Goal: Information Seeking & Learning: Learn about a topic

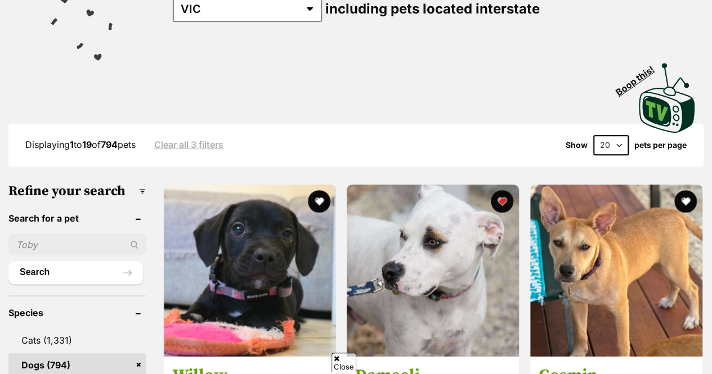
select select "60"
click at [593, 135] on select "20 40 60" at bounding box center [610, 145] width 35 height 20
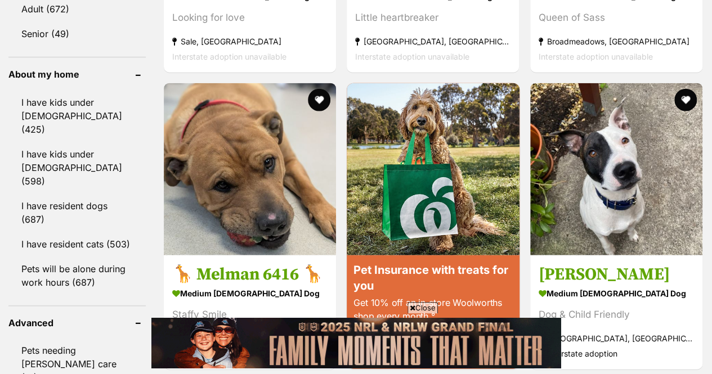
scroll to position [1306, 0]
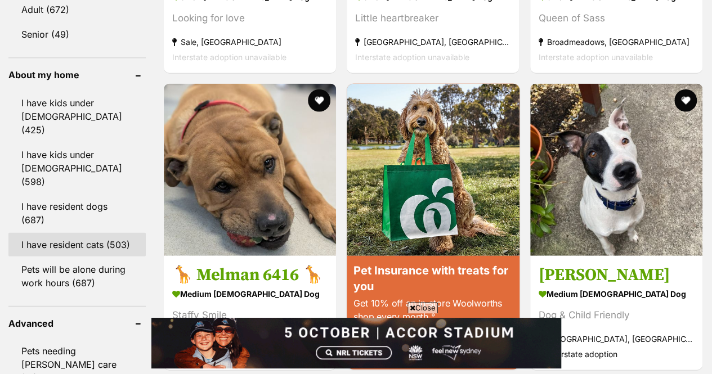
click at [127, 233] on link "I have resident cats (503)" at bounding box center [76, 245] width 137 height 24
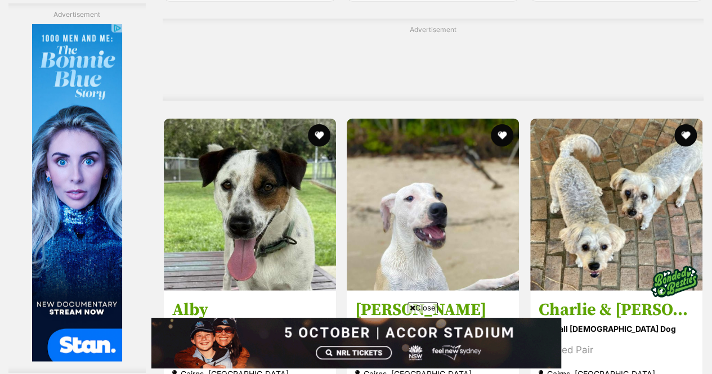
click at [413, 306] on icon at bounding box center [413, 308] width 6 height 7
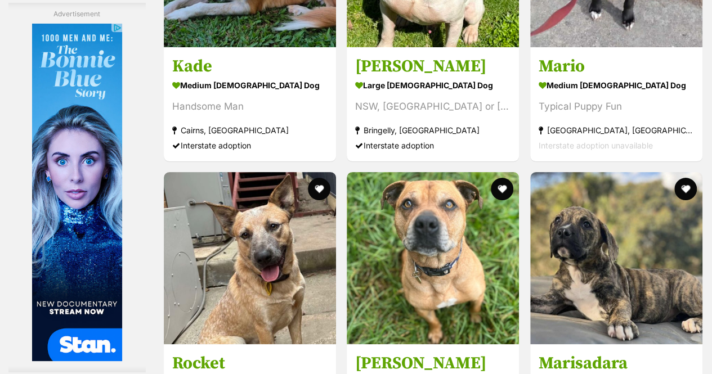
scroll to position [6461, 0]
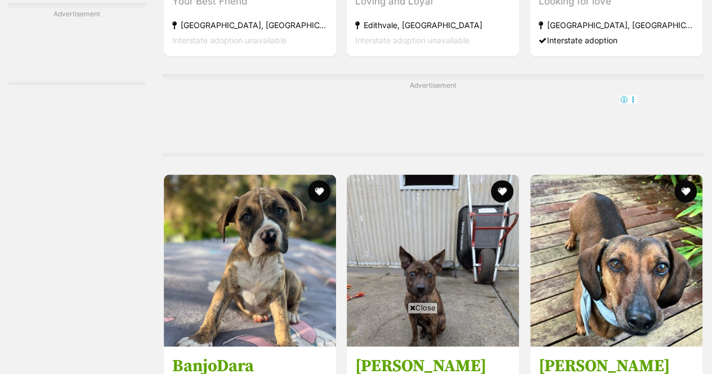
scroll to position [5196, 0]
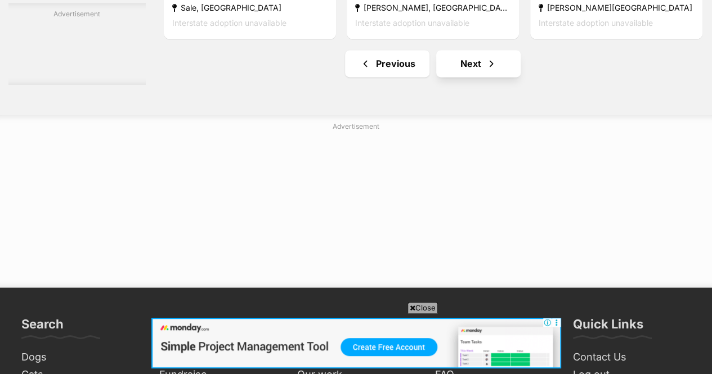
click at [426, 310] on span "Close" at bounding box center [423, 307] width 30 height 11
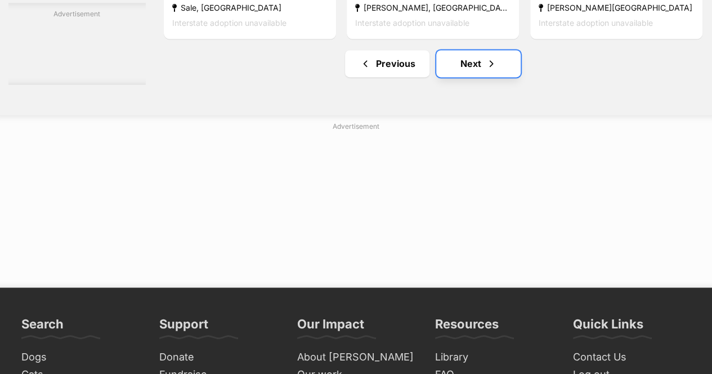
click at [475, 50] on link "Next" at bounding box center [478, 63] width 84 height 27
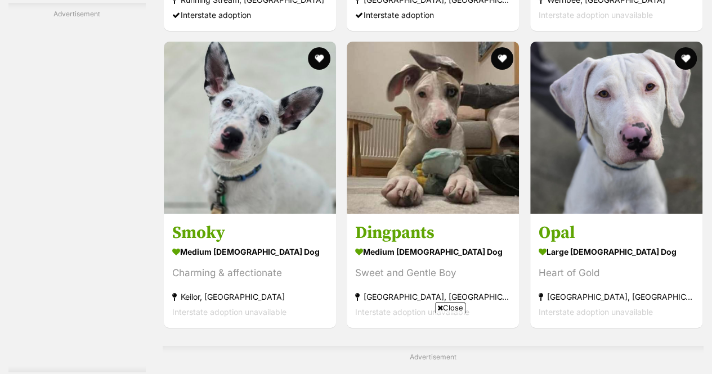
scroll to position [2136, 0]
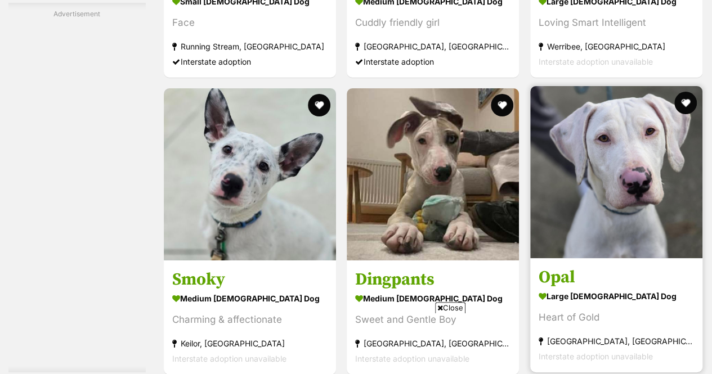
click at [578, 173] on img at bounding box center [616, 172] width 172 height 172
click at [602, 128] on img at bounding box center [616, 172] width 172 height 172
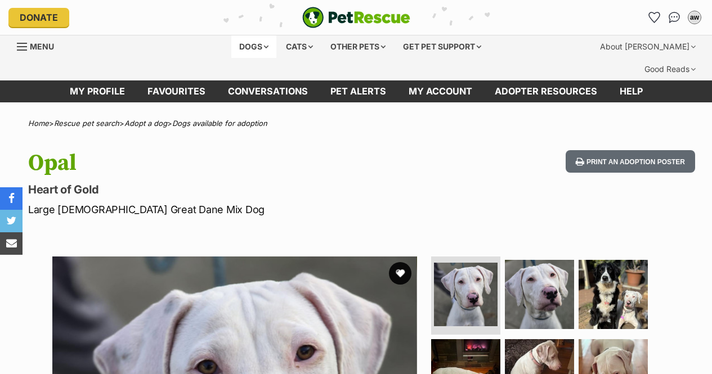
click at [257, 47] on div "Dogs" at bounding box center [253, 46] width 45 height 23
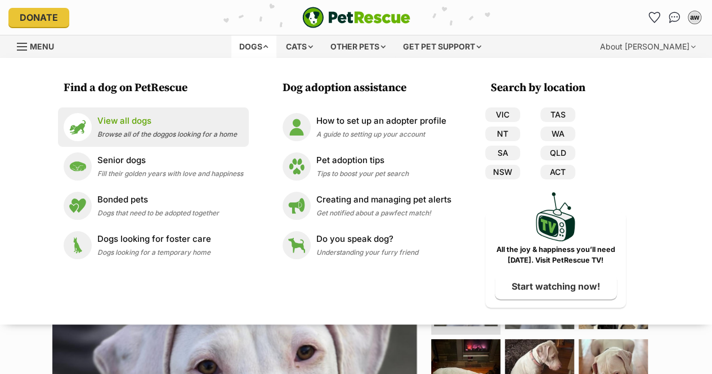
click at [220, 133] on span "Browse all of the doggos looking for a home" at bounding box center [167, 134] width 140 height 8
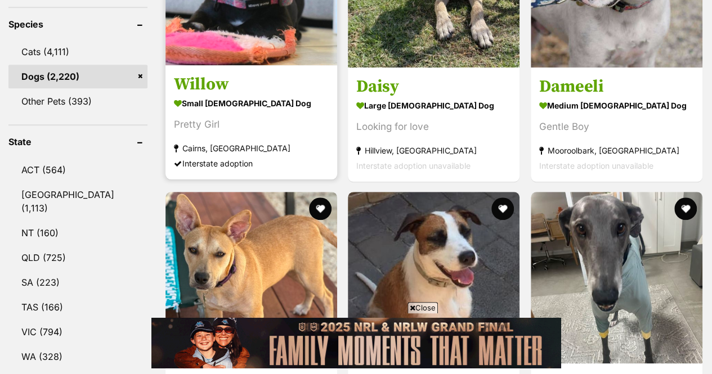
scroll to position [522, 0]
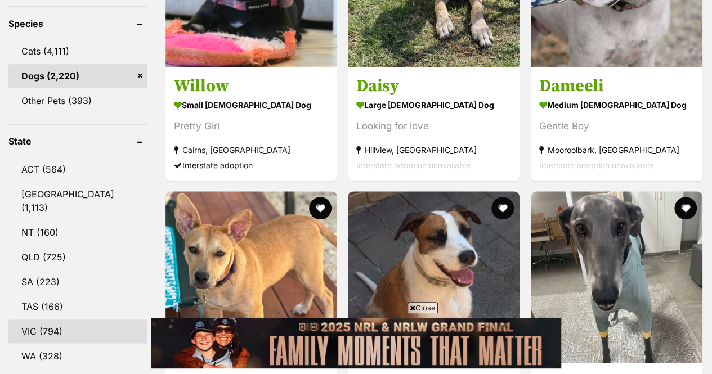
click at [89, 320] on link "VIC (794)" at bounding box center [77, 332] width 139 height 24
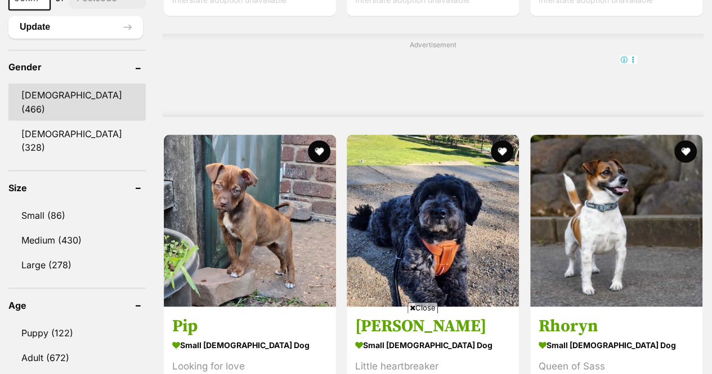
scroll to position [963, 0]
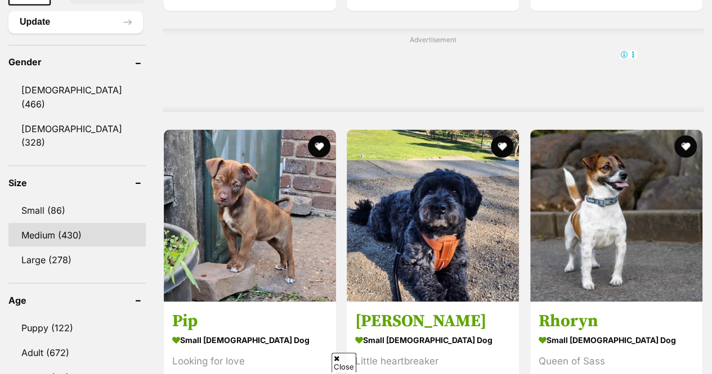
click at [70, 223] on link "Medium (430)" at bounding box center [76, 235] width 137 height 24
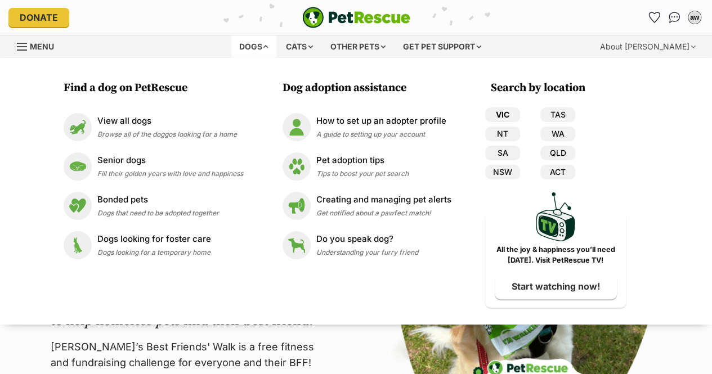
click at [507, 117] on link "VIC" at bounding box center [502, 115] width 35 height 15
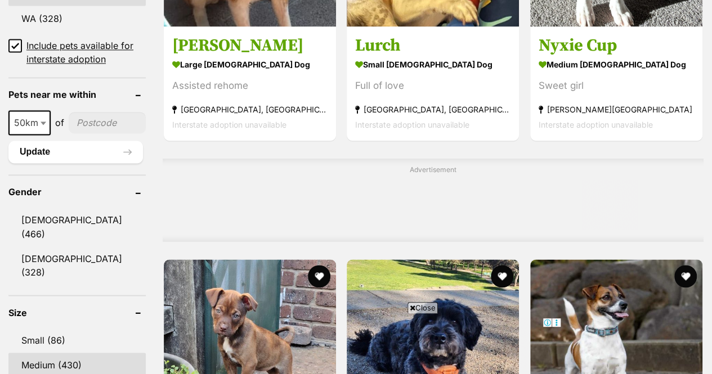
click at [89, 353] on link "Medium (430)" at bounding box center [76, 365] width 137 height 24
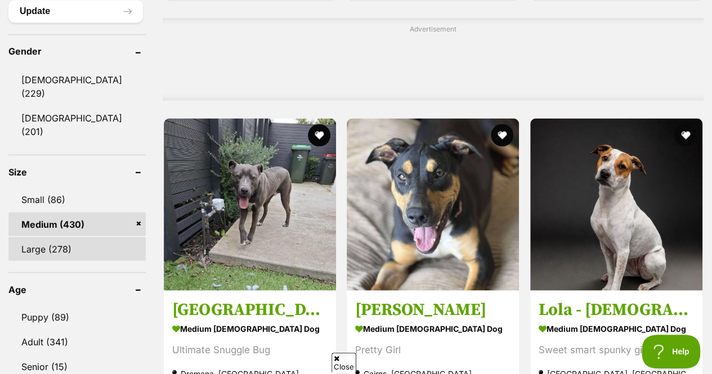
click at [81, 237] on link "Large (278)" at bounding box center [76, 249] width 137 height 24
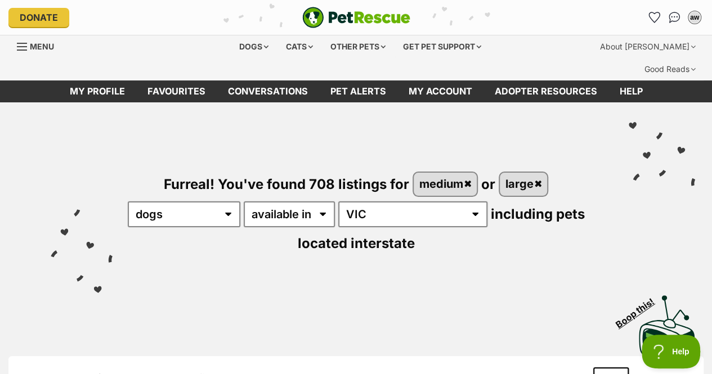
click at [610, 367] on div "Displaying 1 to 19 of 708 pets Clear all 5 filters Show 20 40 60 pets per page" at bounding box center [355, 377] width 695 height 43
click at [610, 368] on select "20 40 60" at bounding box center [610, 378] width 35 height 20
select select "60"
click at [593, 368] on select "20 40 60" at bounding box center [610, 378] width 35 height 20
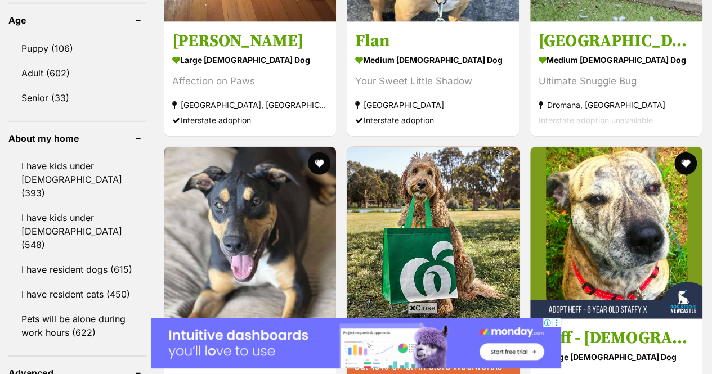
scroll to position [1270, 0]
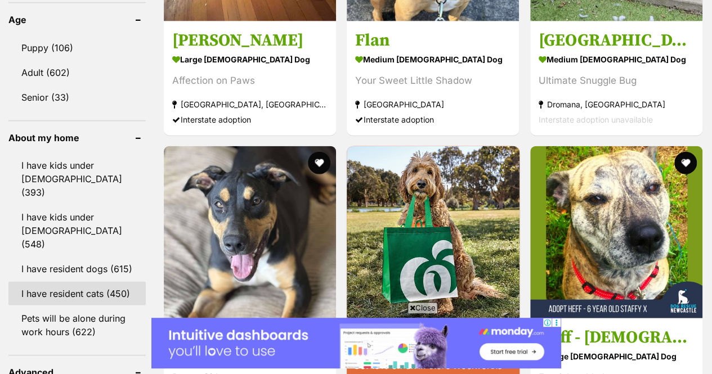
click at [97, 282] on link "I have resident cats (450)" at bounding box center [76, 294] width 137 height 24
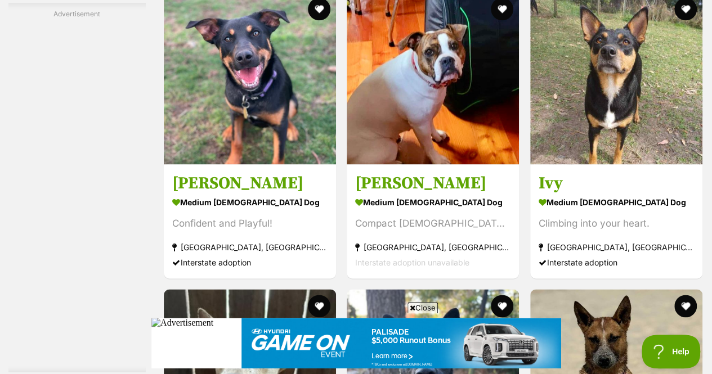
scroll to position [2724, 0]
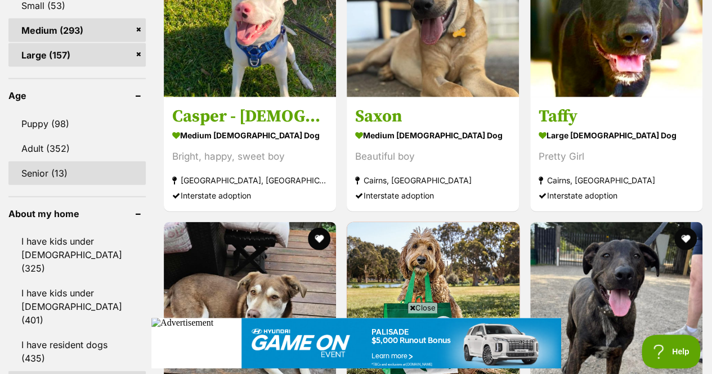
click at [93, 162] on link "Senior (13)" at bounding box center [76, 174] width 137 height 24
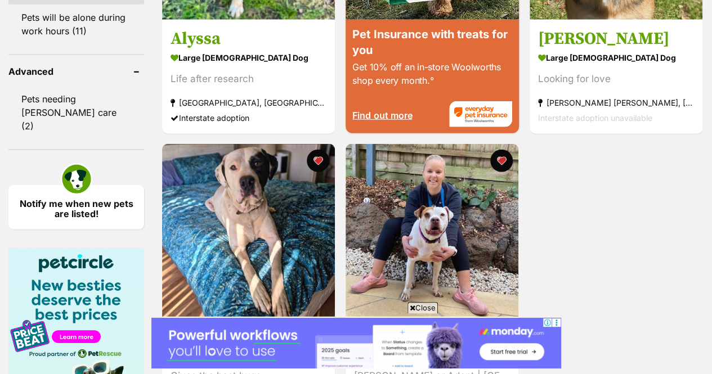
scroll to position [1577, 0]
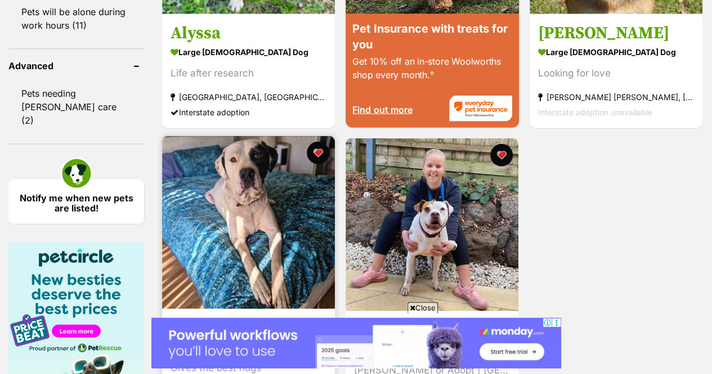
click at [294, 264] on img at bounding box center [248, 222] width 173 height 173
